Goal: Task Accomplishment & Management: Complete application form

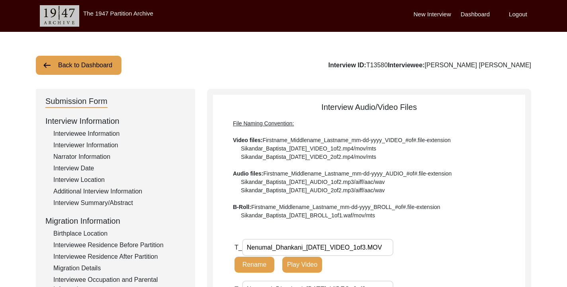
scroll to position [223, 0]
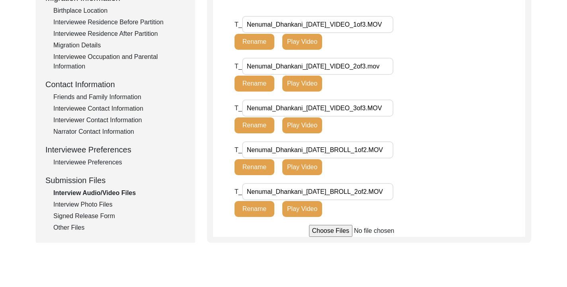
click at [95, 195] on div "Interview Audio/Video Files" at bounding box center [119, 193] width 132 height 10
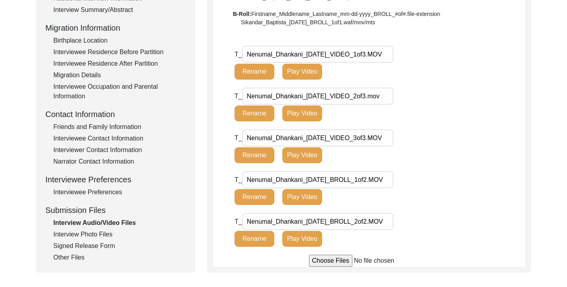
scroll to position [193, 0]
click at [301, 118] on button "Play Video" at bounding box center [302, 114] width 40 height 16
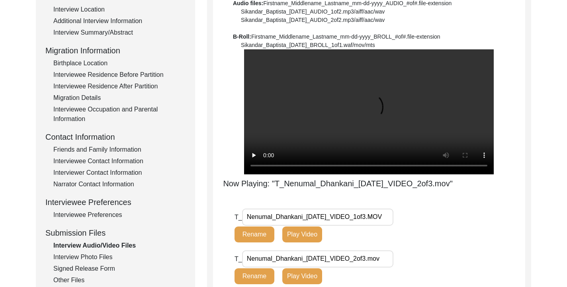
scroll to position [154, 0]
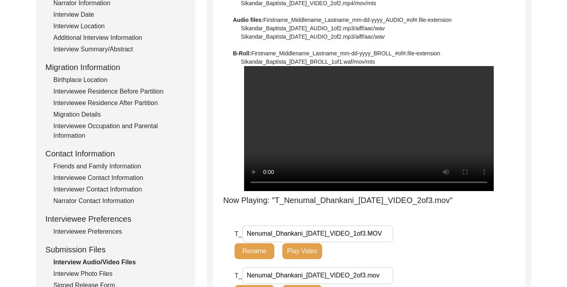
click at [259, 267] on input "Nenumal_Dhankani_[DATE]_VIDEO_2of3.mov" at bounding box center [317, 275] width 151 height 17
click at [352, 96] on video at bounding box center [369, 128] width 250 height 125
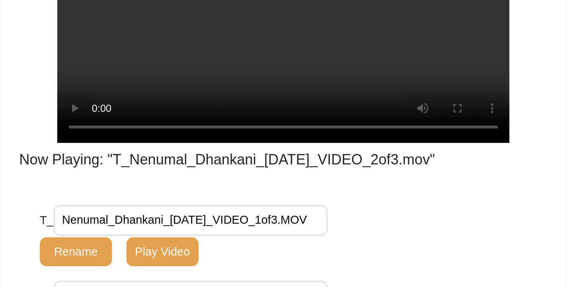
scroll to position [139, 0]
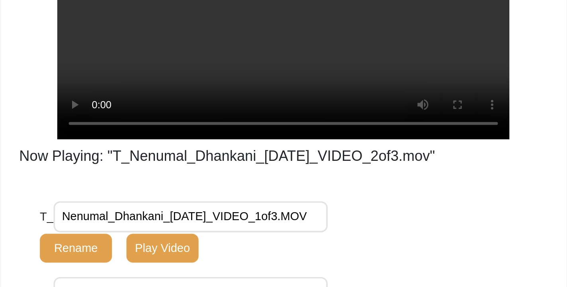
click at [313, 258] on button "Play Video" at bounding box center [302, 266] width 40 height 16
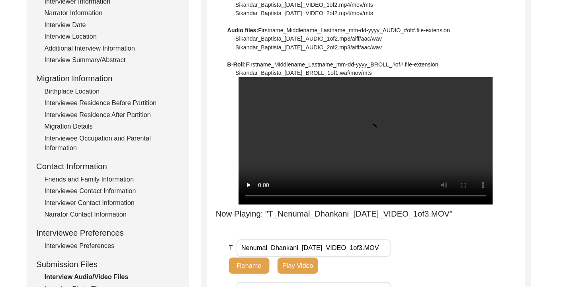
scroll to position [142, 0]
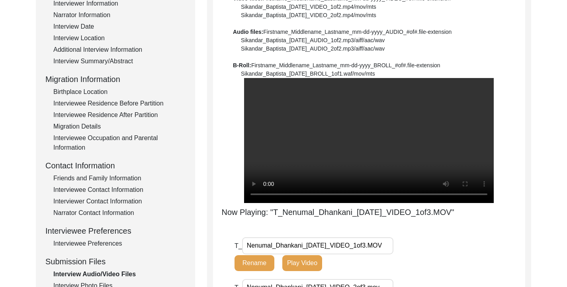
click at [279, 102] on video at bounding box center [369, 140] width 250 height 125
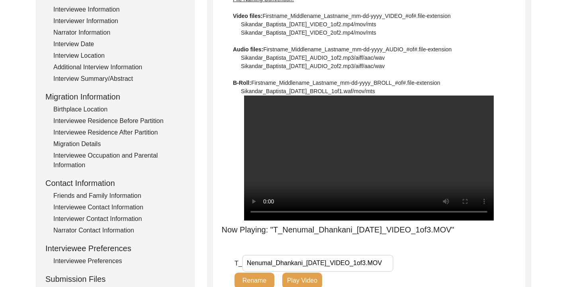
scroll to position [126, 0]
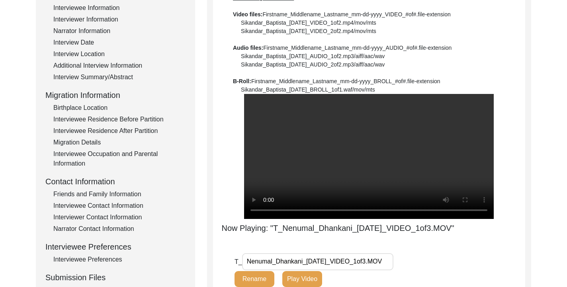
click at [292, 271] on button "Play Video" at bounding box center [302, 279] width 40 height 16
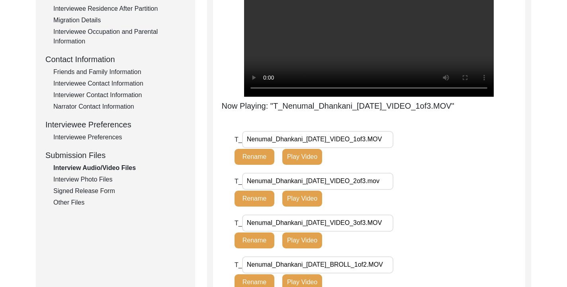
scroll to position [273, 0]
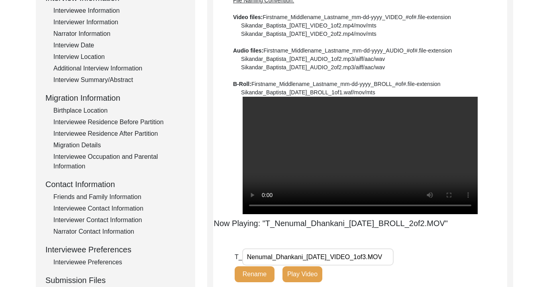
scroll to position [29, 0]
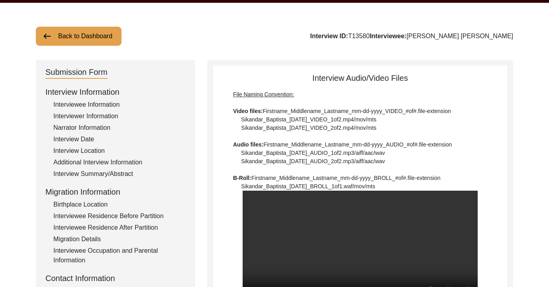
click at [93, 40] on button "Back to Dashboard" at bounding box center [79, 36] width 86 height 19
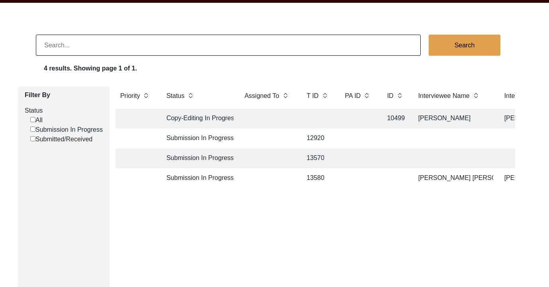
click at [316, 175] on td "13580" at bounding box center [318, 178] width 32 height 20
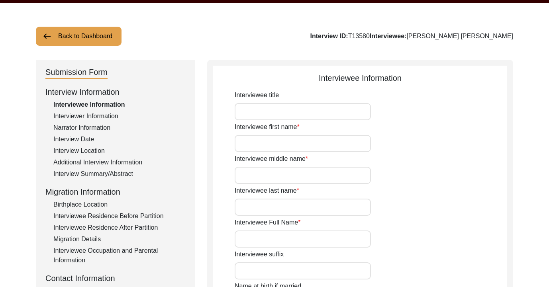
type input "Mr"
type input "Nenumal"
type input "--"
type input "[PERSON_NAME]"
type input "[PERSON_NAME] [PERSON_NAME]"
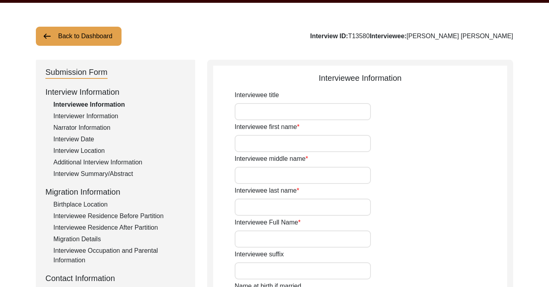
type input "[DATE]"
type input "84"
type input "[DEMOGRAPHIC_DATA]"
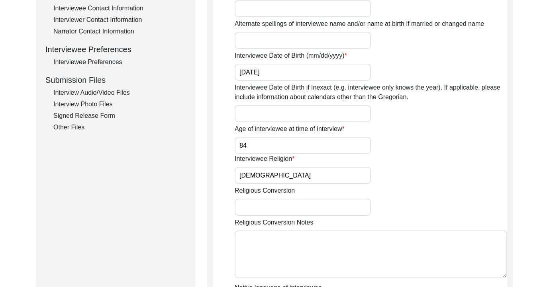
scroll to position [270, 0]
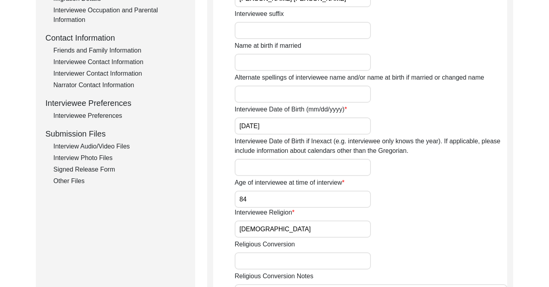
click at [92, 147] on div "Interview Audio/Video Files" at bounding box center [119, 147] width 132 height 10
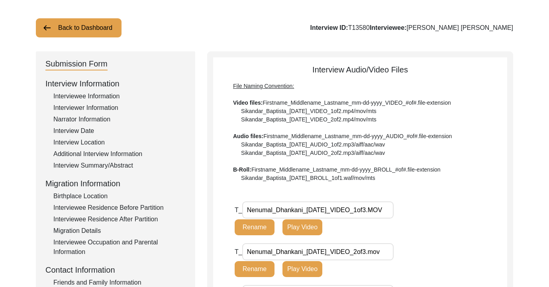
scroll to position [0, 0]
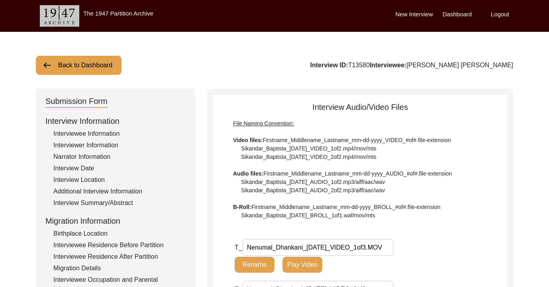
click at [79, 71] on button "Back to Dashboard" at bounding box center [79, 65] width 86 height 19
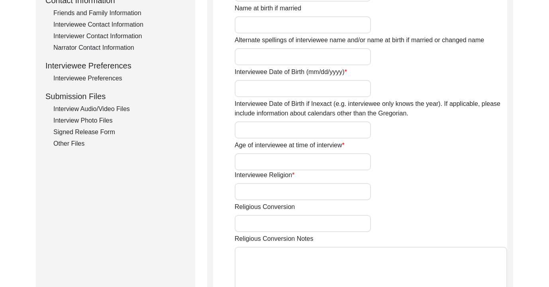
scroll to position [299, 0]
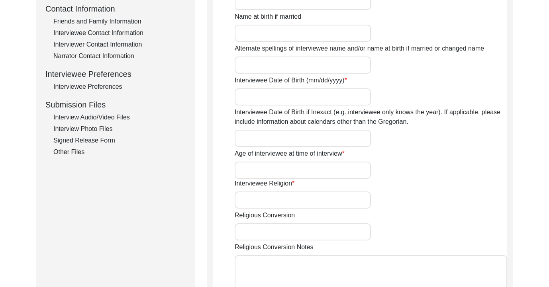
type input "Mr"
type input "Nenumal"
type input "--"
type input "[PERSON_NAME]"
type input "[PERSON_NAME] [PERSON_NAME]"
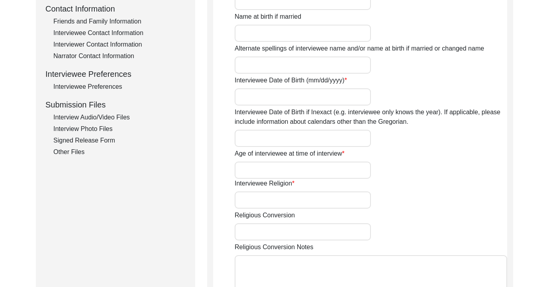
type input "[DATE]"
type input "84"
type input "[DEMOGRAPHIC_DATA]"
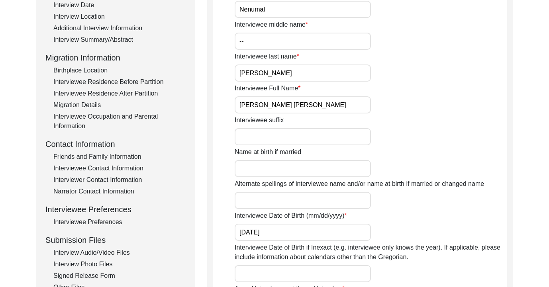
scroll to position [161, 0]
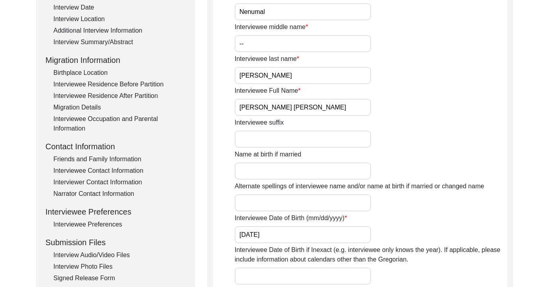
click at [118, 43] on div "Interview Summary/Abstract" at bounding box center [119, 42] width 132 height 10
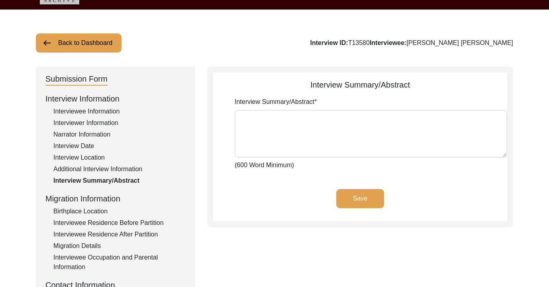
scroll to position [25, 0]
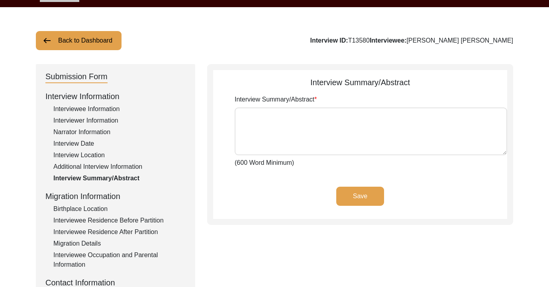
click at [267, 147] on textarea "Interview Summary/Abstract" at bounding box center [371, 132] width 272 height 48
click at [283, 132] on textarea "Interview Summary/Abstract" at bounding box center [371, 132] width 272 height 48
paste textarea "[PERSON_NAME] [PERSON_NAME] was initially reluctant to speak of his Partition e…"
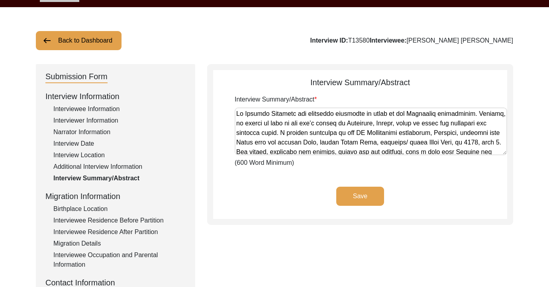
scroll to position [517, 0]
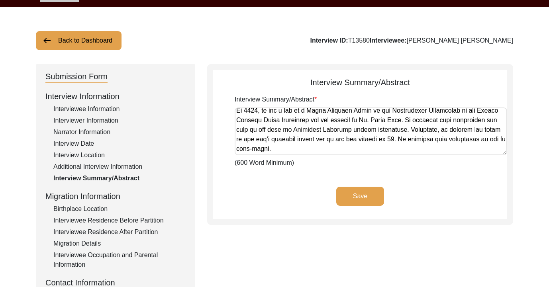
type textarea "[PERSON_NAME] [PERSON_NAME] was initially reluctant to speak of his Partition e…"
click at [362, 198] on button "Save" at bounding box center [360, 196] width 48 height 19
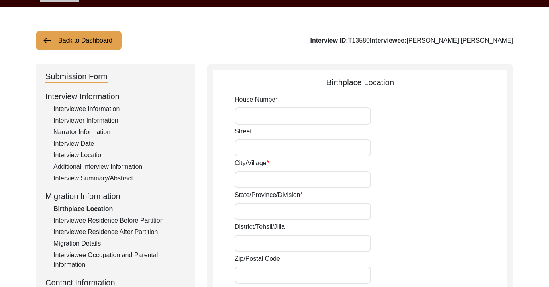
type input "Khar"
type input "[PERSON_NAME]"
type input "Undivided [GEOGRAPHIC_DATA]"
type input "26.9427° N"
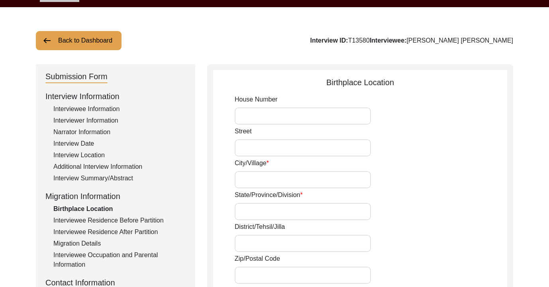
type input "68.1163° E"
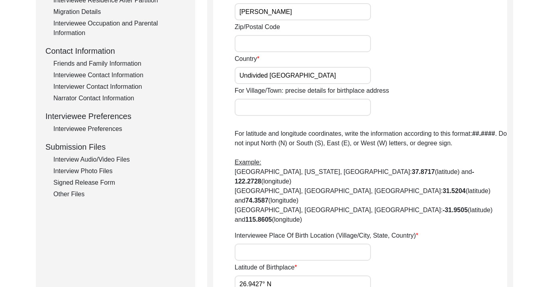
scroll to position [0, 0]
